Goal: Transaction & Acquisition: Subscribe to service/newsletter

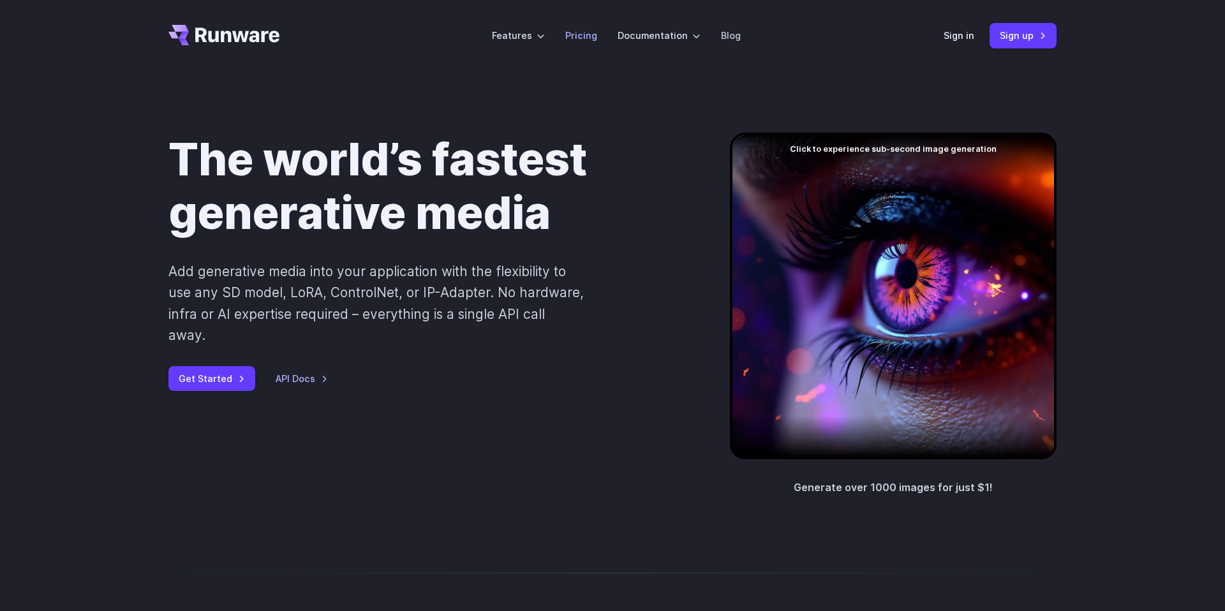
click at [574, 26] on li "Pricing" at bounding box center [581, 35] width 52 height 35
click at [576, 29] on link "Pricing" at bounding box center [581, 35] width 32 height 15
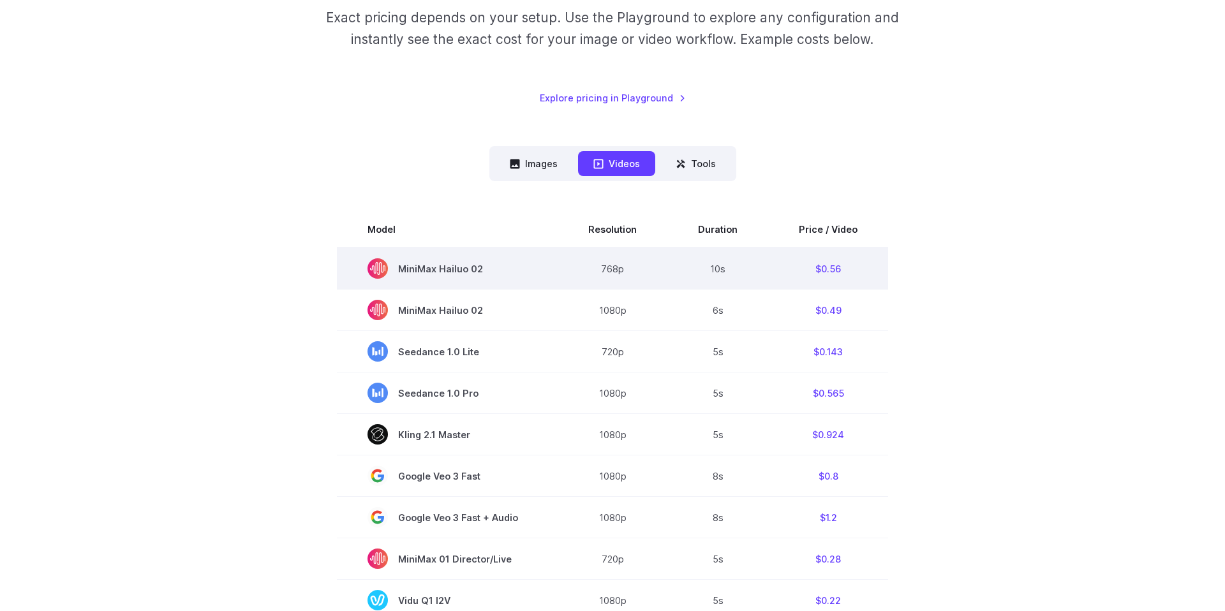
scroll to position [221, 0]
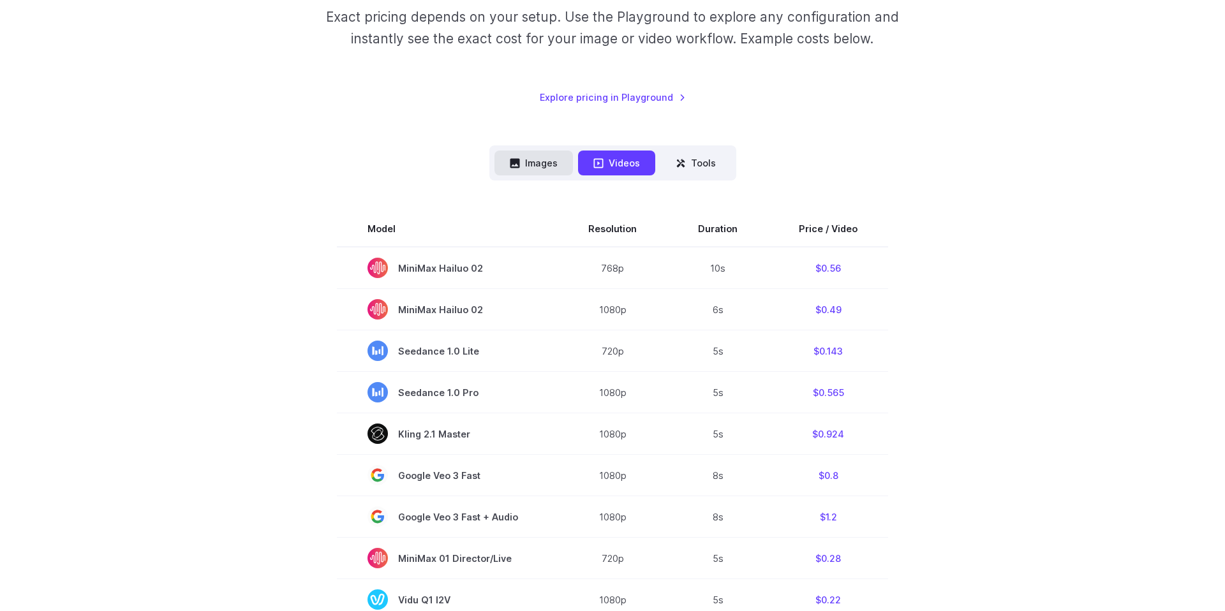
click at [530, 167] on button "Images" at bounding box center [534, 163] width 78 height 25
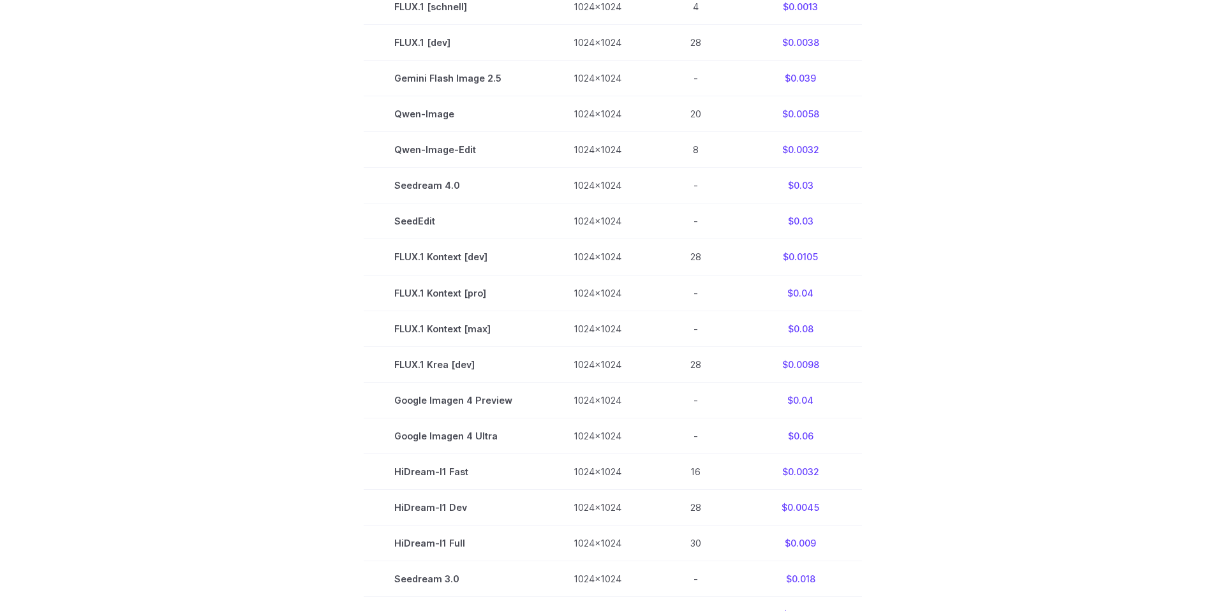
scroll to position [0, 0]
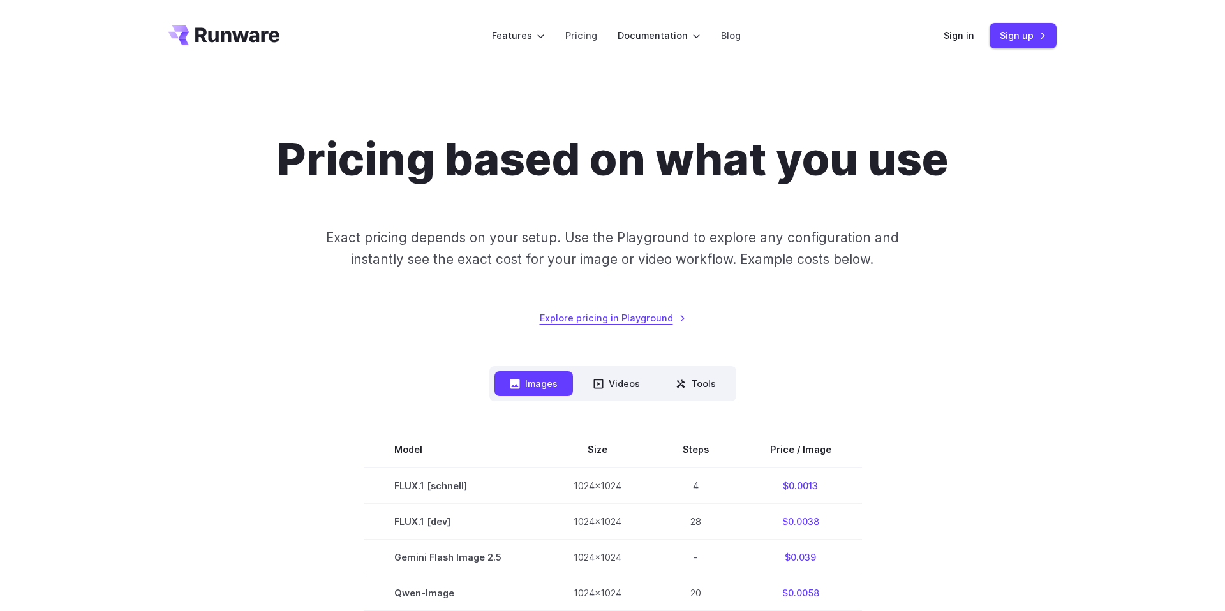
click at [626, 320] on link "Explore pricing in Playground" at bounding box center [613, 318] width 146 height 15
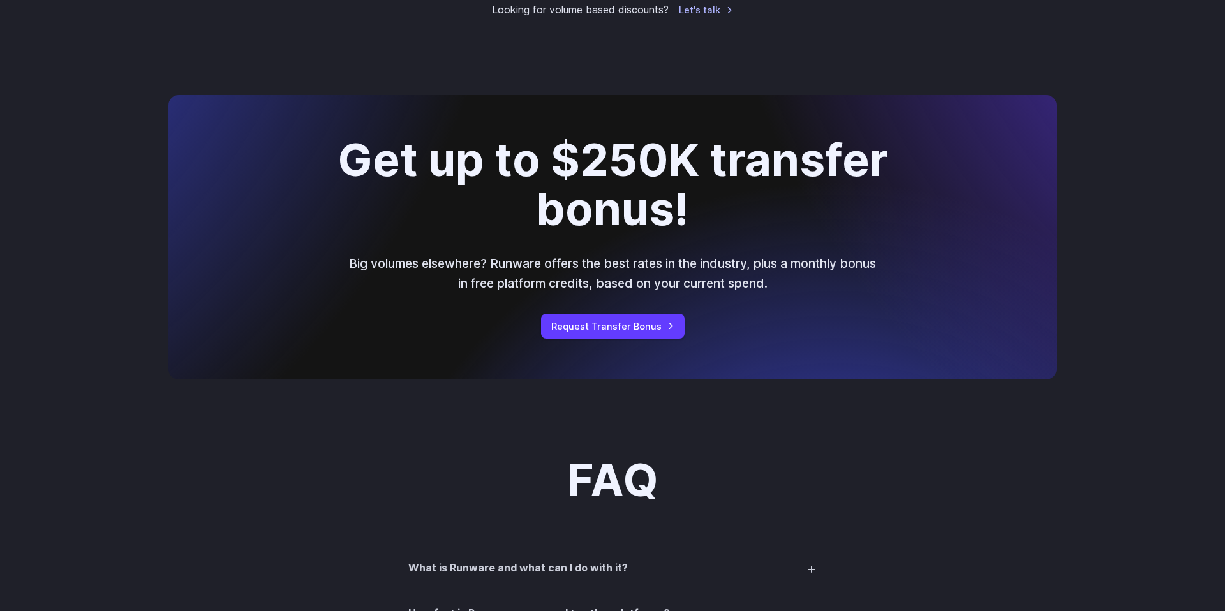
scroll to position [1606, 0]
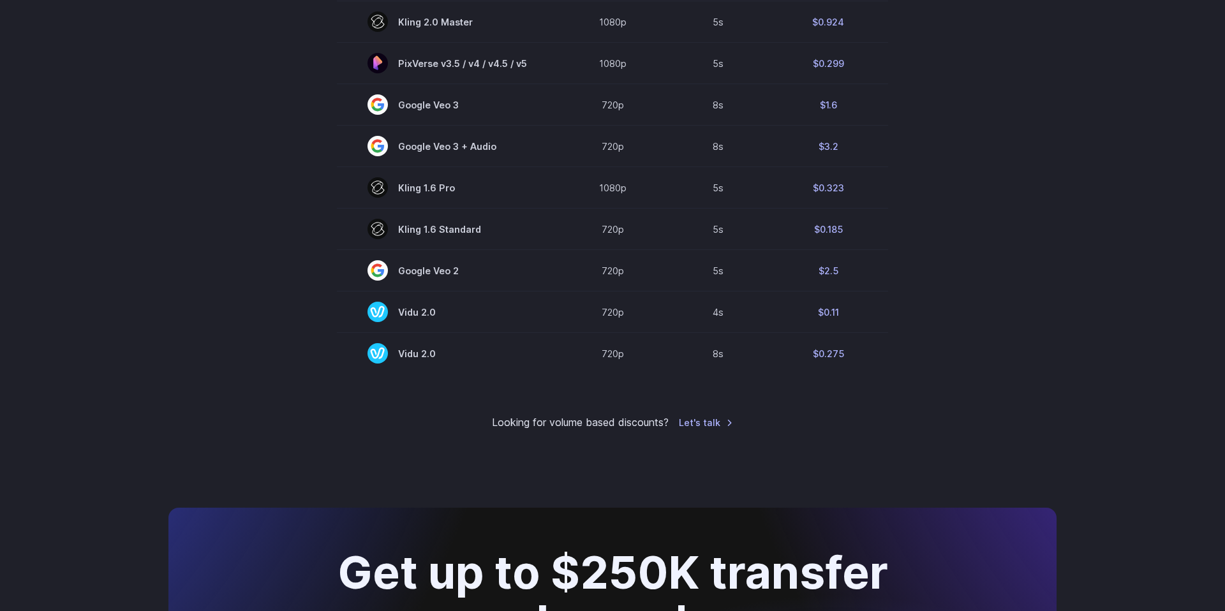
drag, startPoint x: 367, startPoint y: 332, endPoint x: 336, endPoint y: 105, distance: 229.3
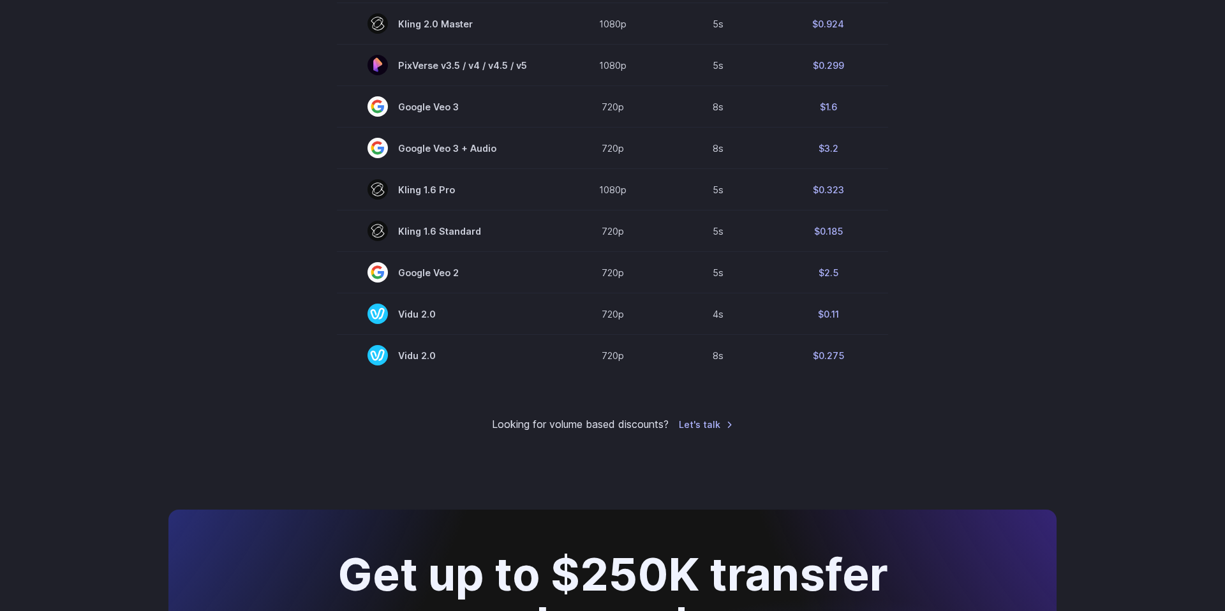
scroll to position [921, 0]
drag, startPoint x: 334, startPoint y: 326, endPoint x: 324, endPoint y: 92, distance: 234.4
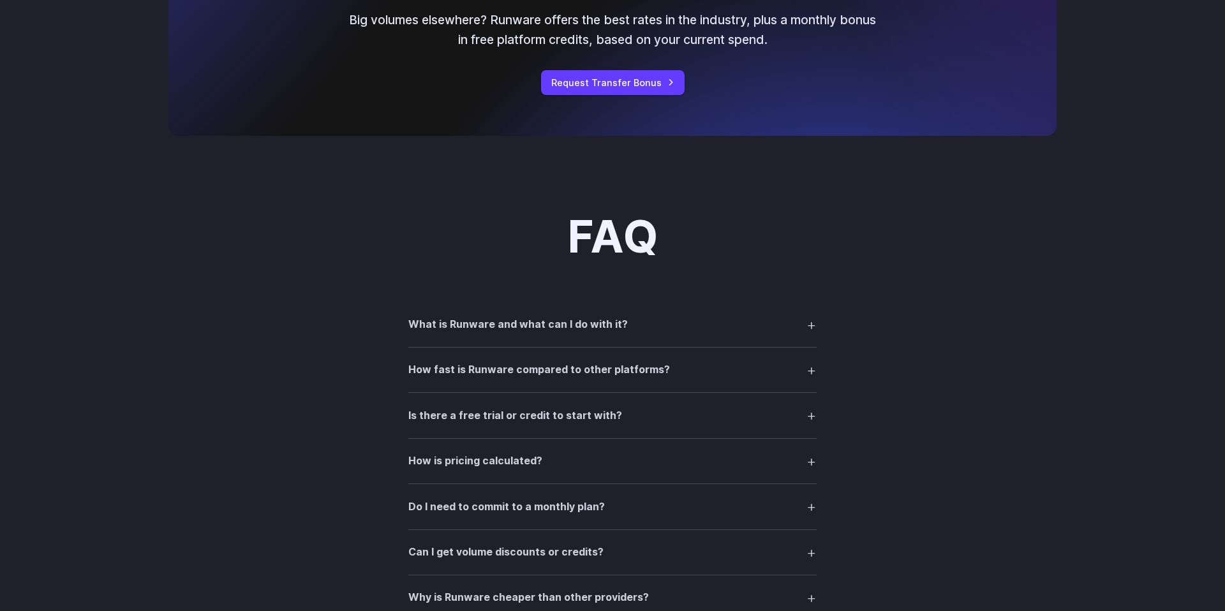
scroll to position [2109, 0]
